Goal: Task Accomplishment & Management: Manage account settings

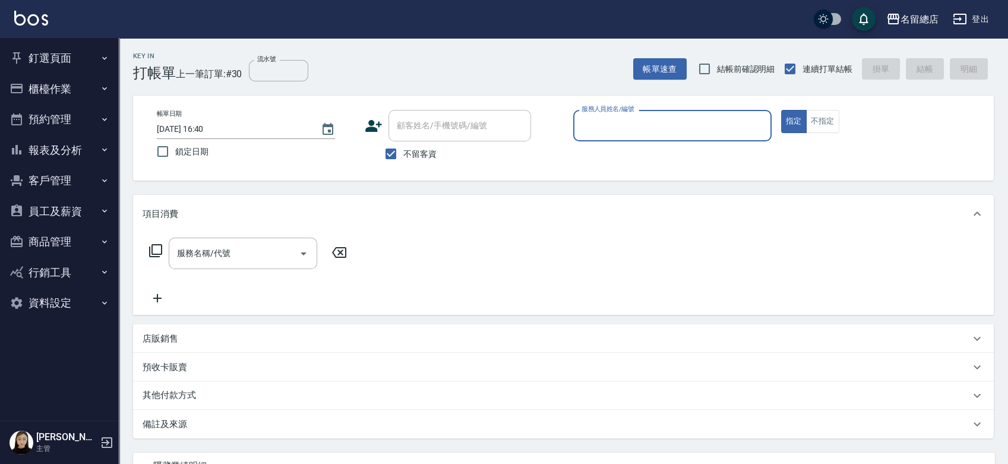
click at [62, 94] on button "櫃檯作業" at bounding box center [59, 89] width 109 height 31
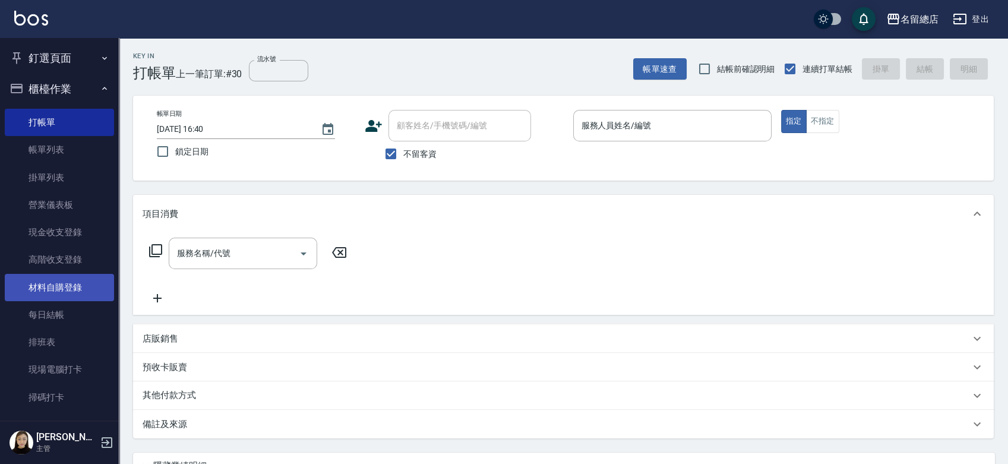
click at [63, 293] on link "材料自購登錄" at bounding box center [59, 287] width 109 height 27
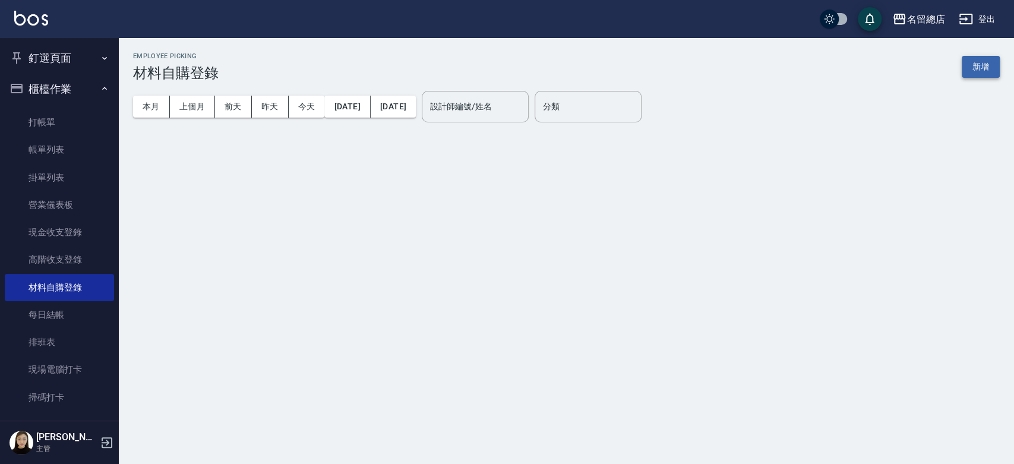
click at [977, 70] on button "新增" at bounding box center [981, 67] width 38 height 22
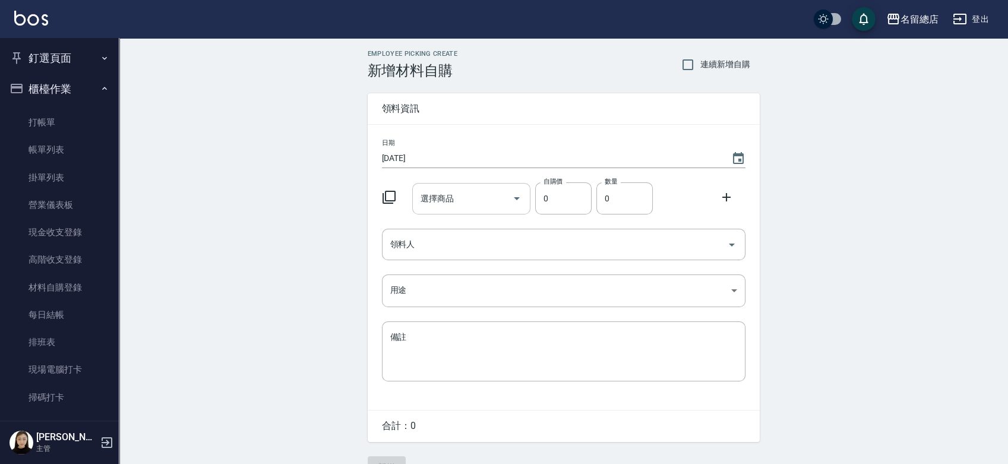
click at [473, 193] on input "選擇商品" at bounding box center [463, 198] width 90 height 21
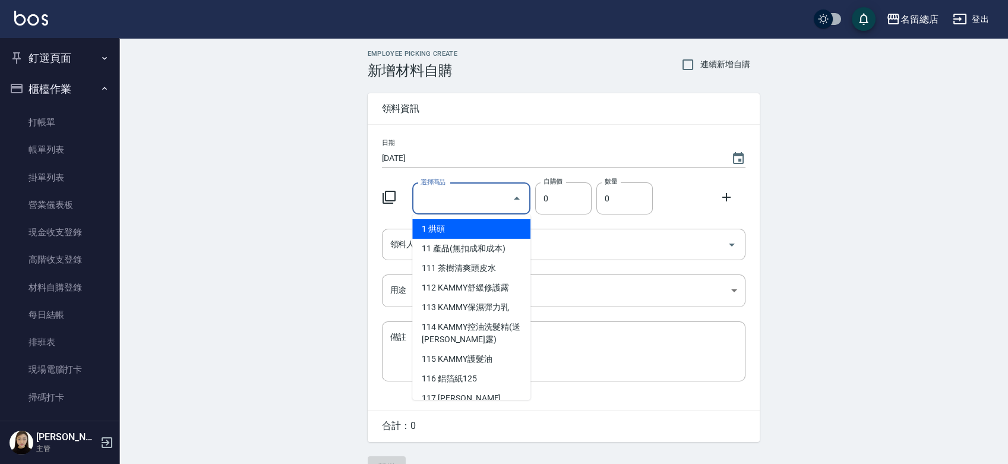
type input "2"
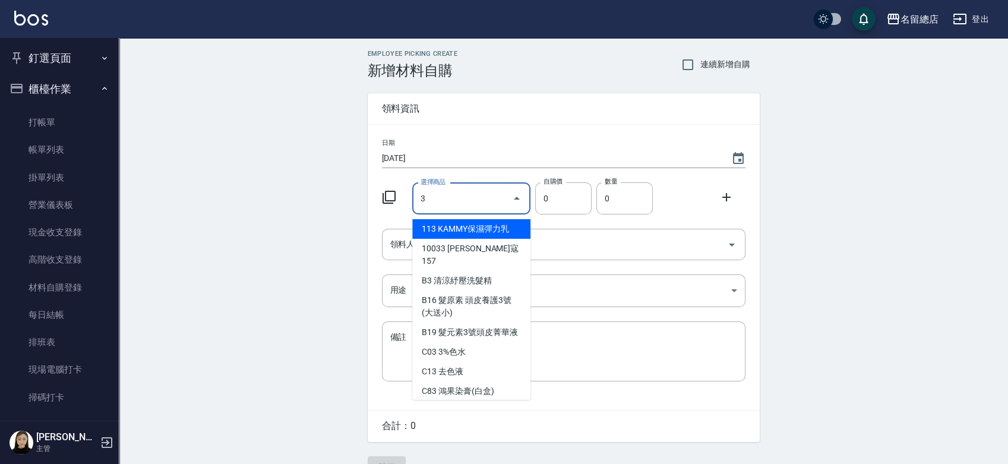
type input "3%色水"
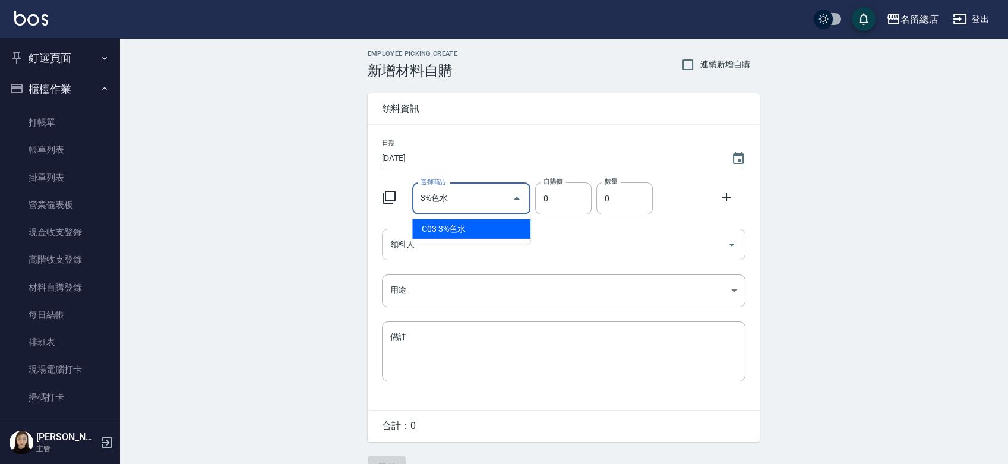
type input "105"
type input "1"
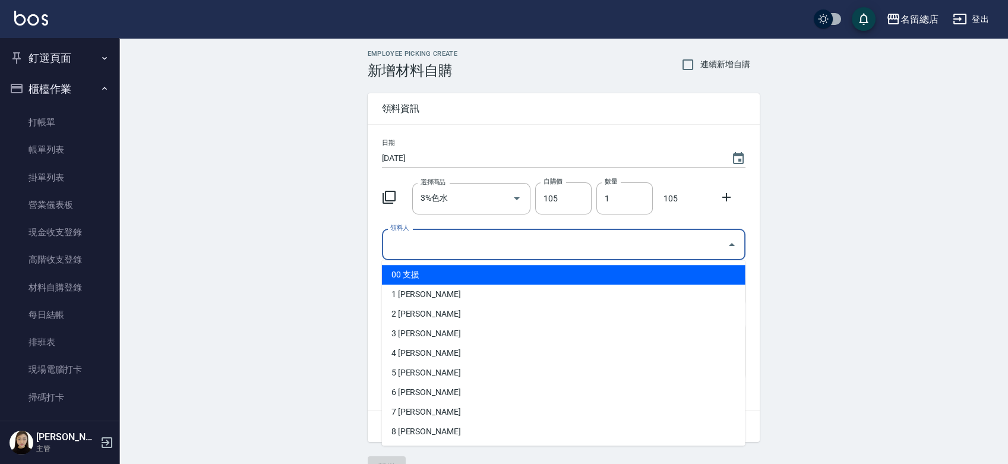
click at [545, 247] on input "領料人" at bounding box center [554, 244] width 335 height 21
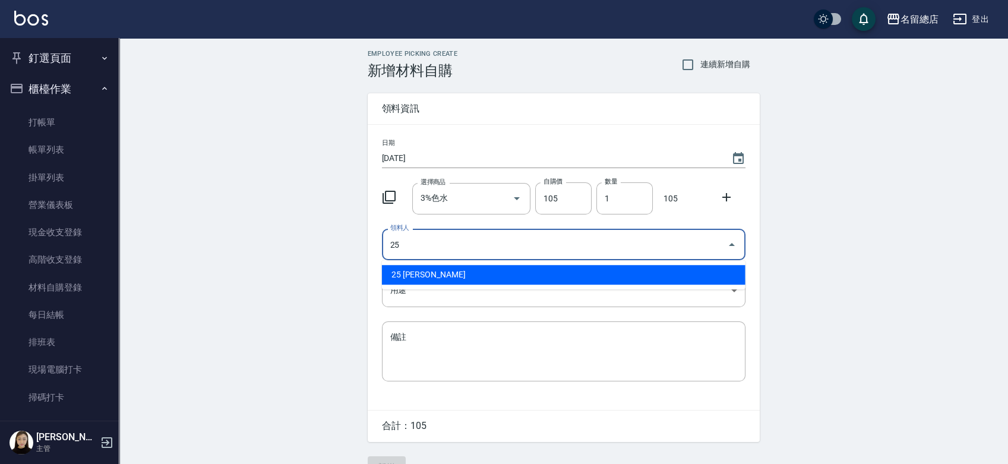
type input "25 [PERSON_NAME]"
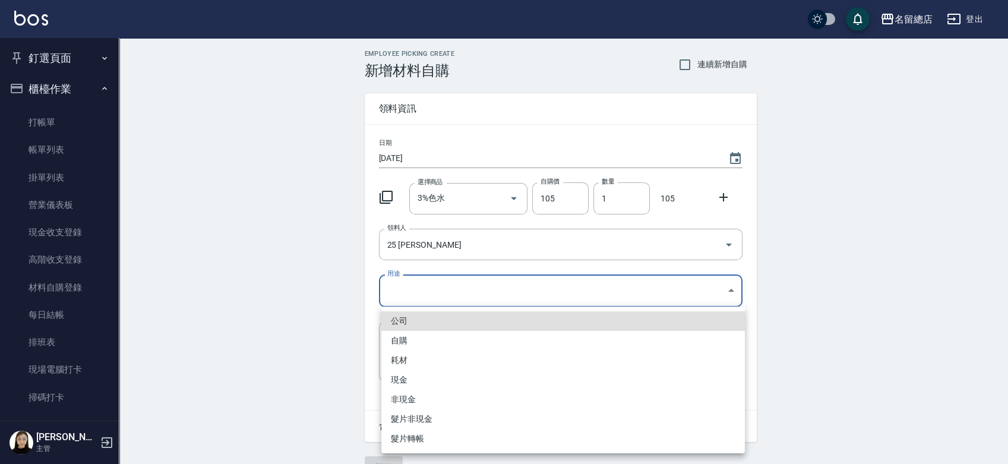
click at [524, 292] on body "名留總店 登出 釘選頁面 打帳單 帳單列表 材料自購登錄 現金收支登錄 店家日報表 商品列表 櫃檯作業 打帳單 帳單列表 掛單列表 營業儀表板 現金收支登錄 …" at bounding box center [504, 244] width 1008 height 489
click at [403, 345] on li "自購" at bounding box center [563, 341] width 364 height 20
type input "自購"
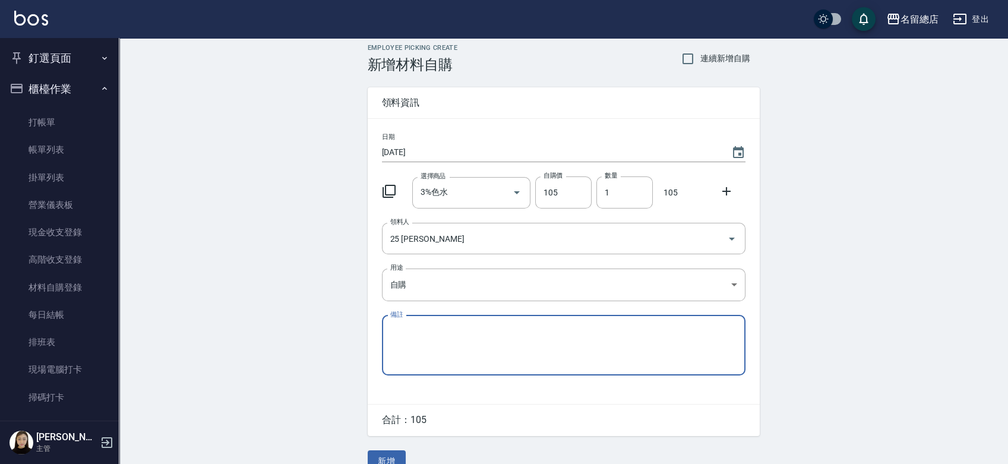
scroll to position [26, 0]
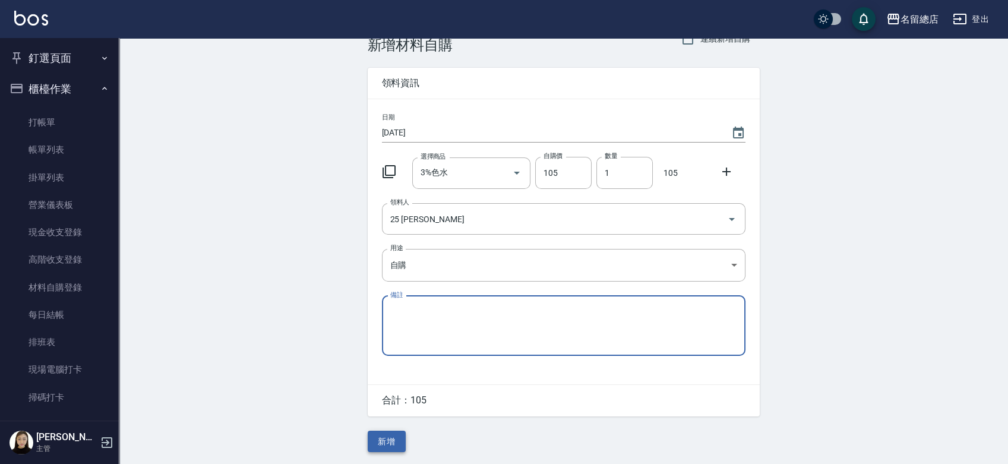
click at [383, 437] on button "新增" at bounding box center [387, 442] width 38 height 22
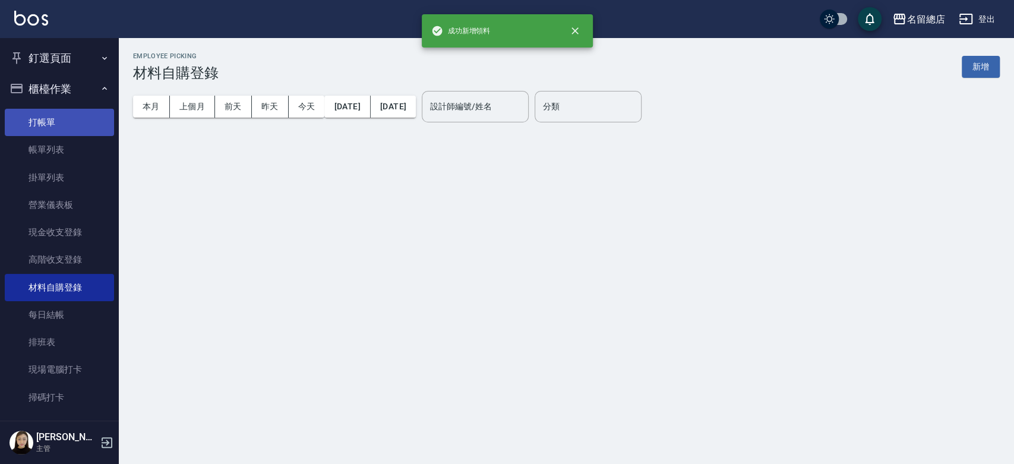
click at [46, 132] on link "打帳單" at bounding box center [59, 122] width 109 height 27
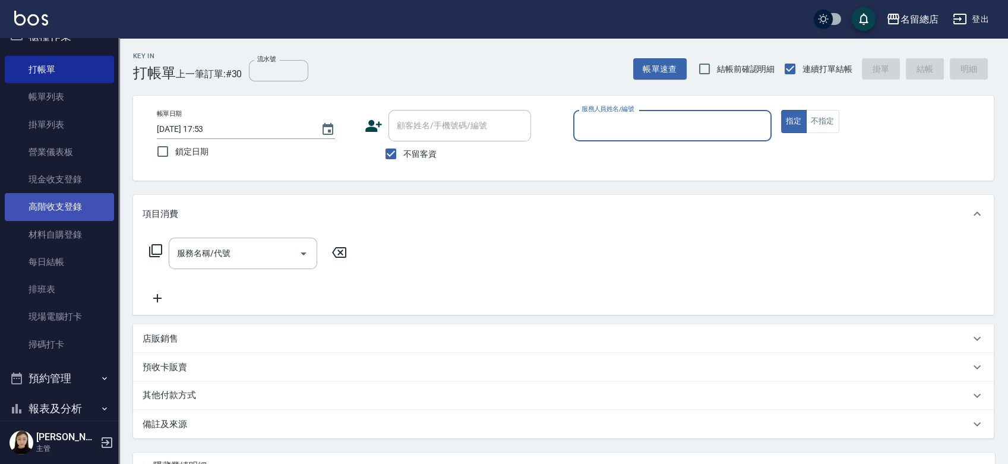
scroll to position [132, 0]
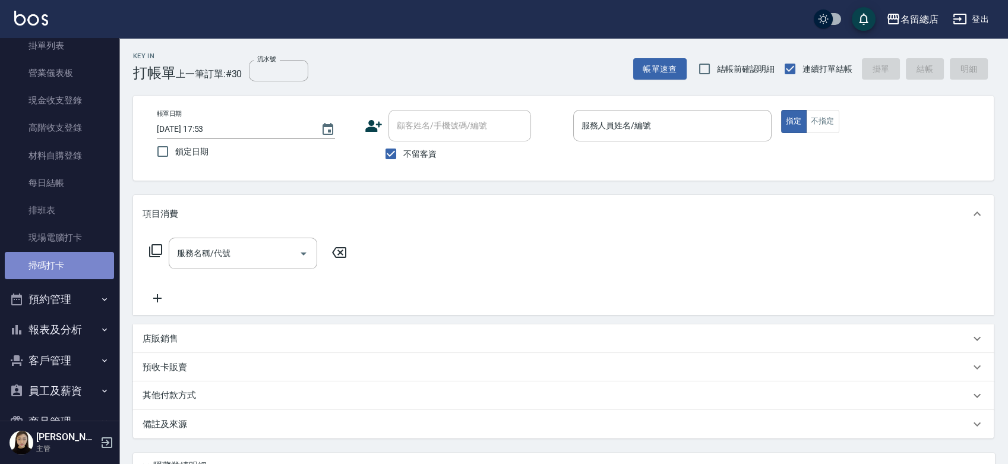
click at [76, 262] on link "掃碼打卡" at bounding box center [59, 265] width 109 height 27
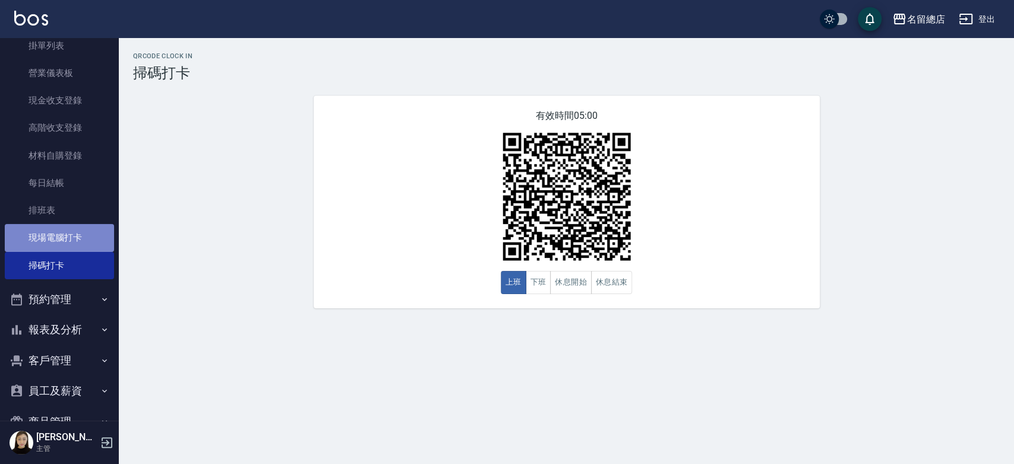
click at [68, 239] on link "現場電腦打卡" at bounding box center [59, 237] width 109 height 27
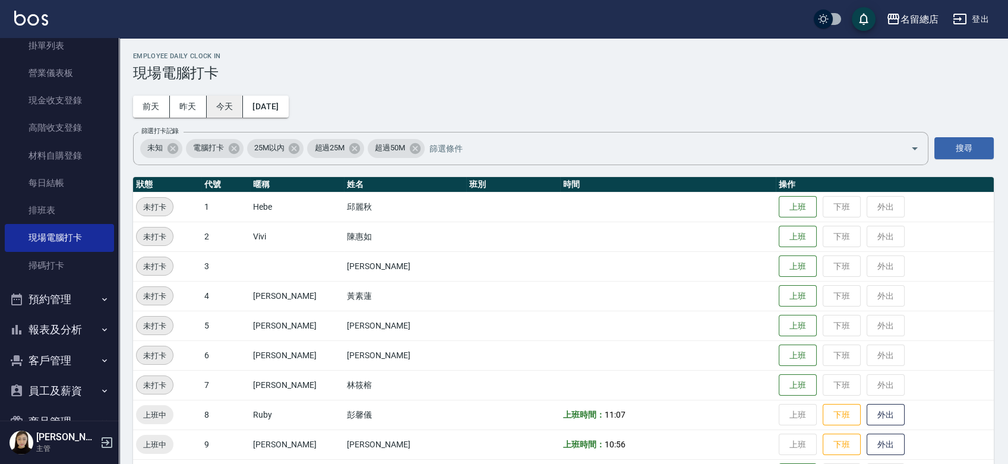
click at [234, 108] on button "今天" at bounding box center [225, 107] width 37 height 22
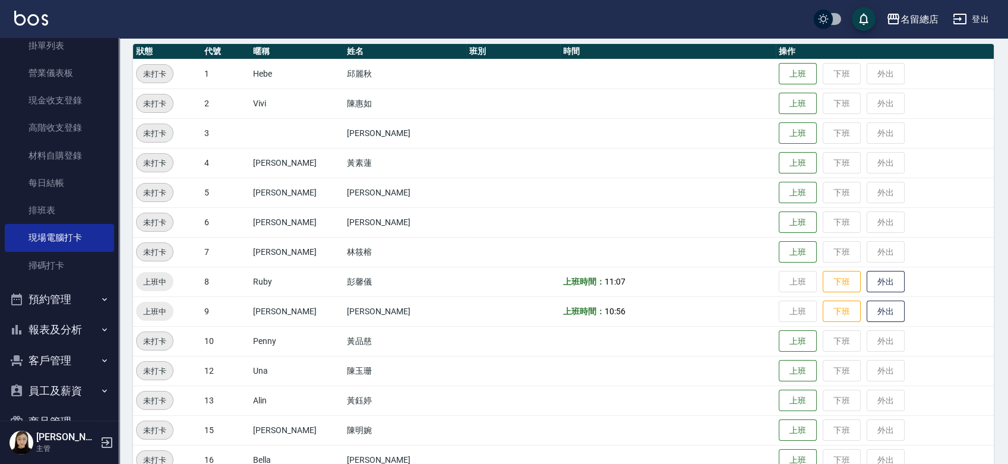
scroll to position [66, 0]
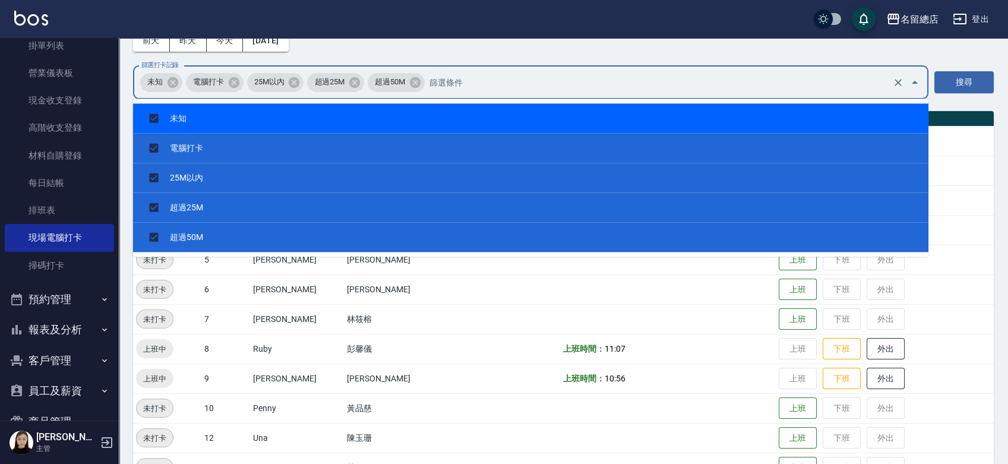
click at [466, 80] on input "篩選打卡記錄" at bounding box center [658, 82] width 463 height 21
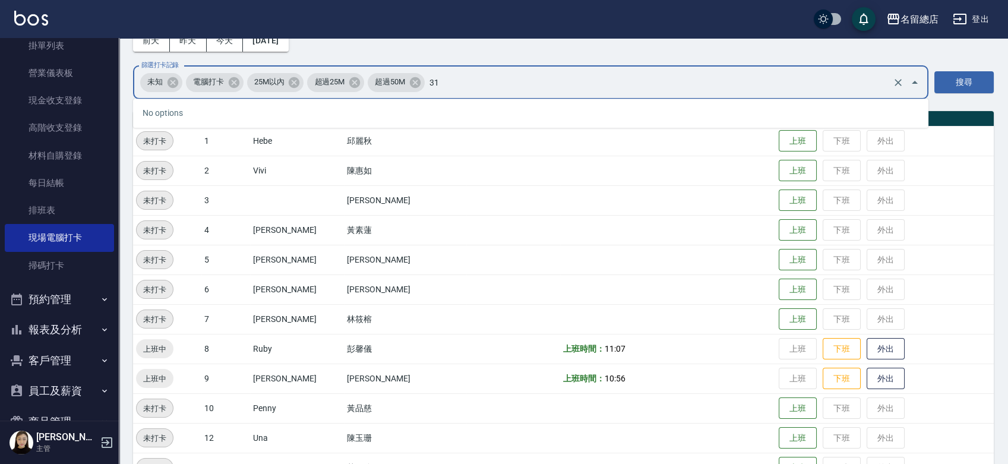
type input "31"
click at [901, 83] on icon "Clear" at bounding box center [898, 83] width 12 height 12
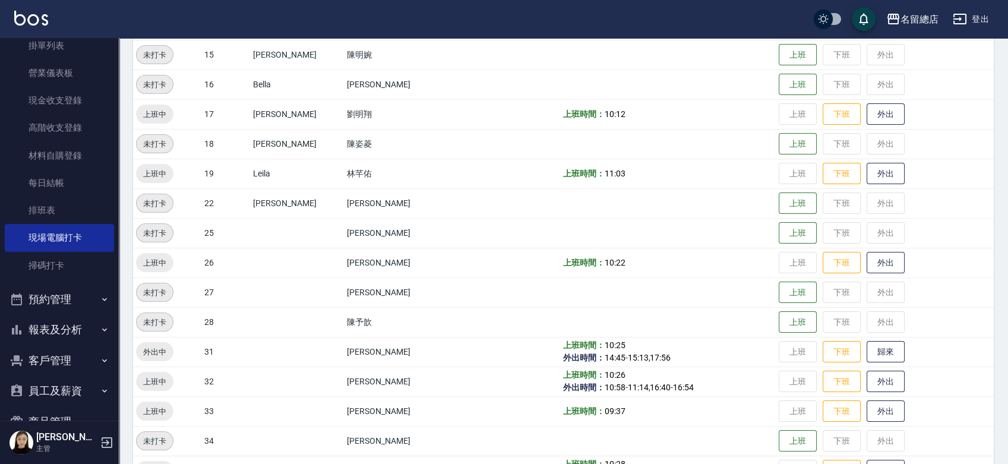
scroll to position [527, 0]
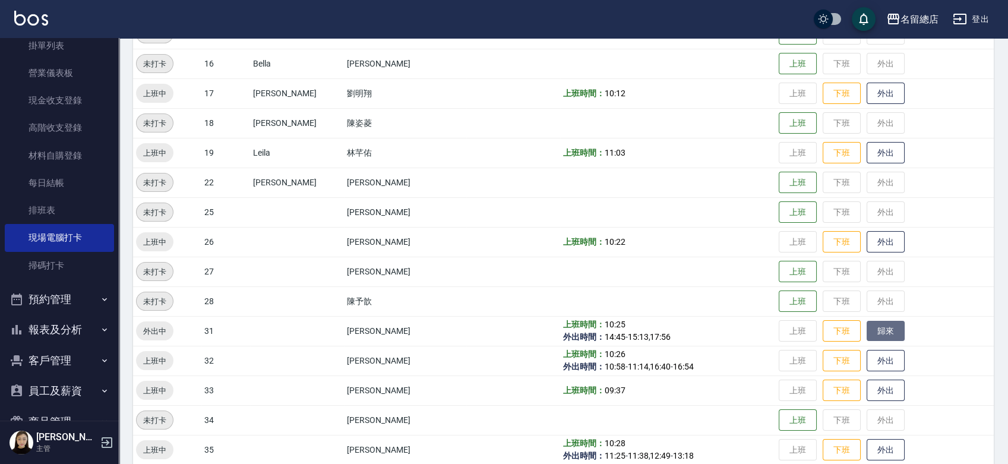
click at [877, 337] on button "歸來" at bounding box center [886, 331] width 38 height 21
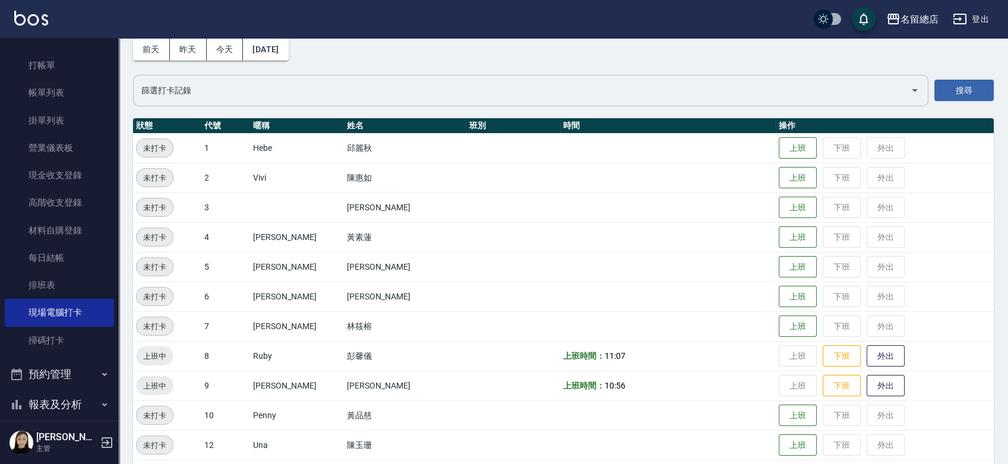
scroll to position [0, 0]
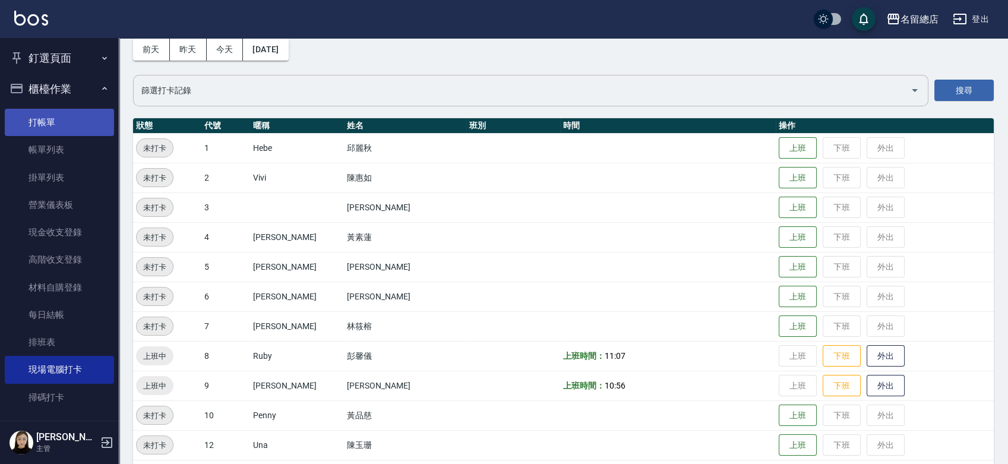
click at [48, 116] on link "打帳單" at bounding box center [59, 122] width 109 height 27
